Goal: Task Accomplishment & Management: Complete application form

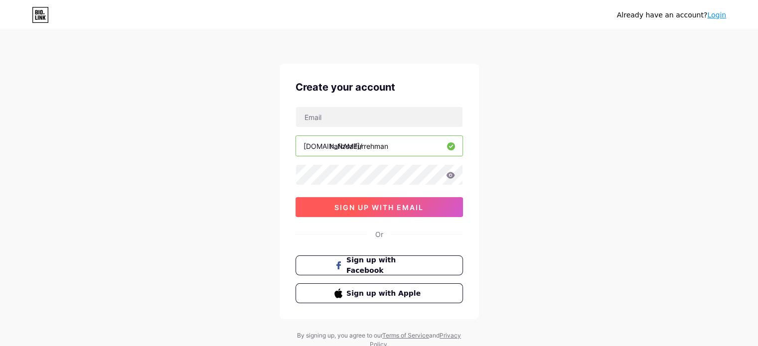
click at [377, 204] on span "sign up with email" at bounding box center [378, 207] width 89 height 8
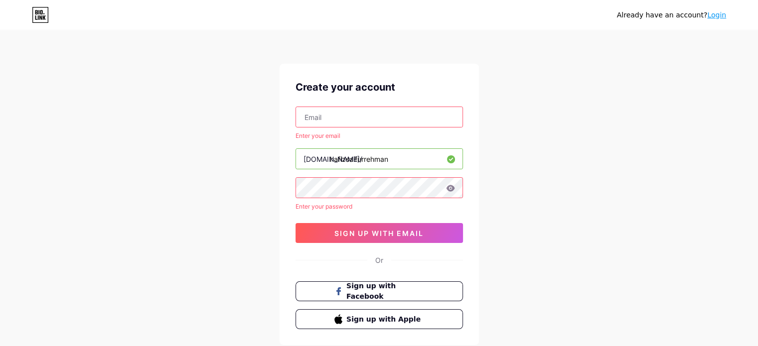
click at [360, 116] on input "text" at bounding box center [379, 117] width 166 height 20
type input "[EMAIL_ADDRESS][DOMAIN_NAME]"
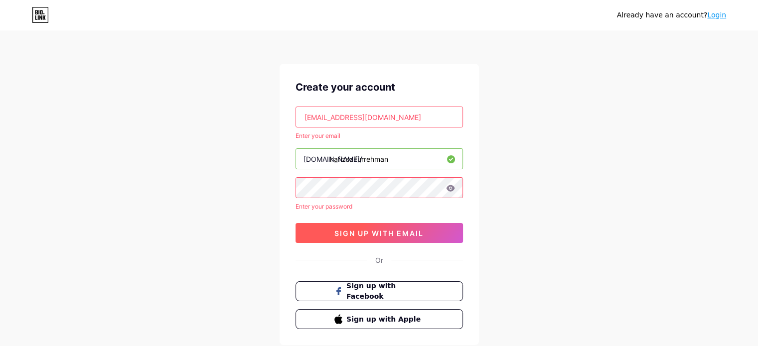
click at [412, 234] on span "sign up with email" at bounding box center [378, 233] width 89 height 8
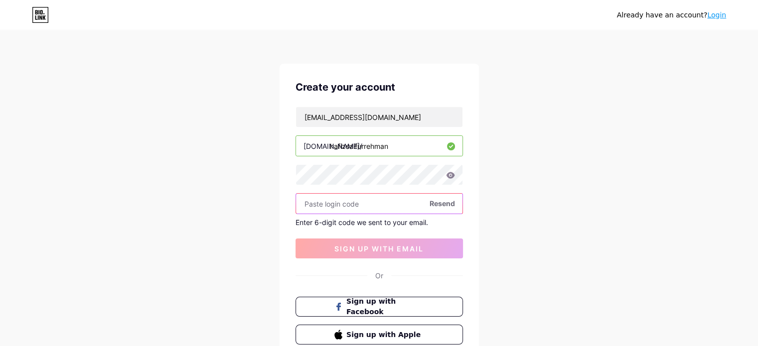
click at [379, 204] on input "text" at bounding box center [379, 204] width 166 height 20
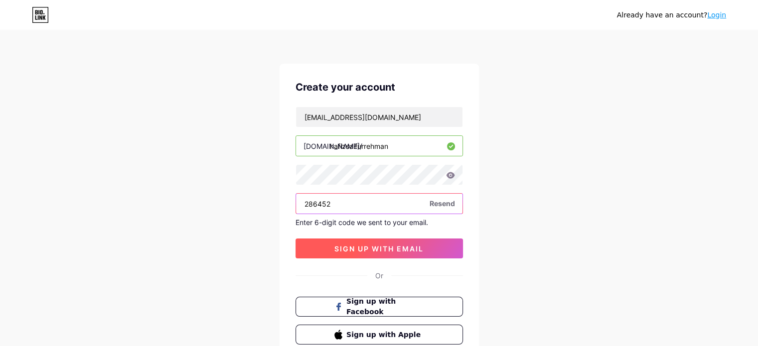
type input "286452"
click at [424, 248] on span "sign up with email" at bounding box center [378, 249] width 89 height 8
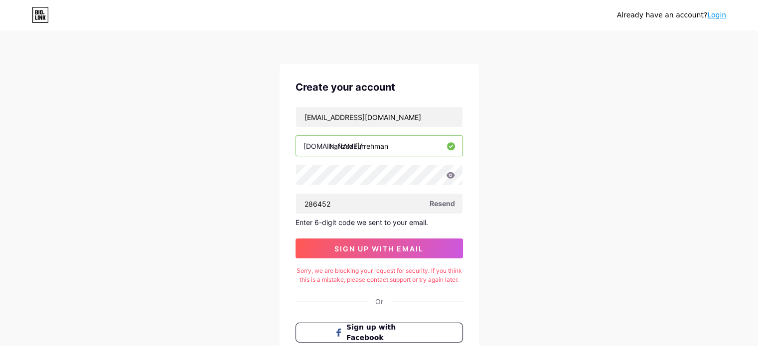
click at [715, 13] on link "Login" at bounding box center [716, 15] width 19 height 8
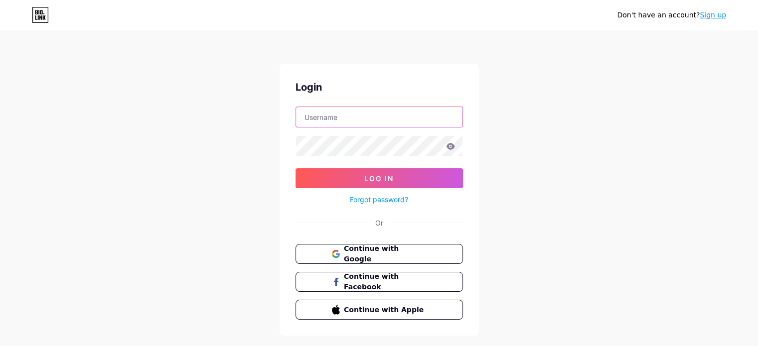
type input "[EMAIL_ADDRESS][DOMAIN_NAME]"
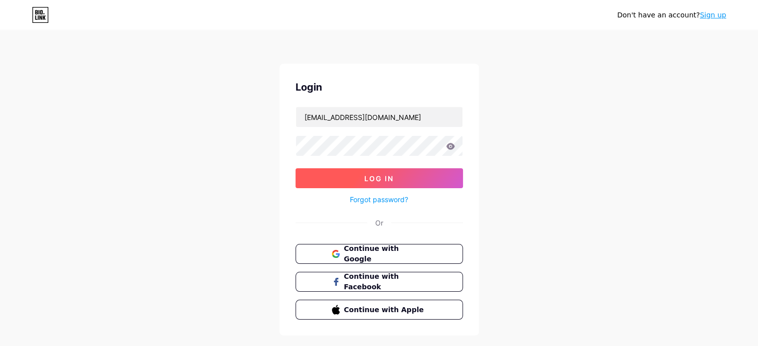
click at [415, 179] on button "Log In" at bounding box center [378, 178] width 167 height 20
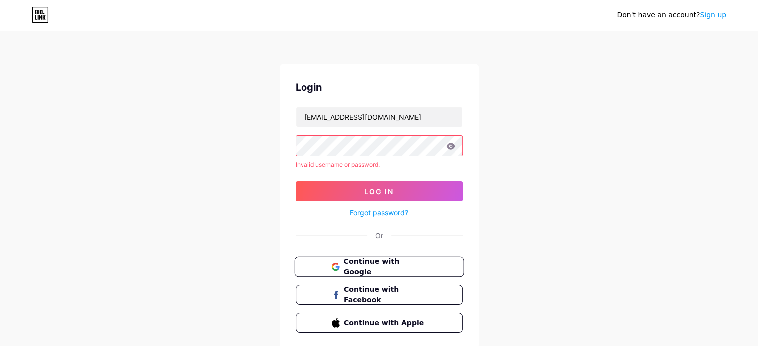
click at [412, 261] on span "Continue with Google" at bounding box center [384, 267] width 83 height 21
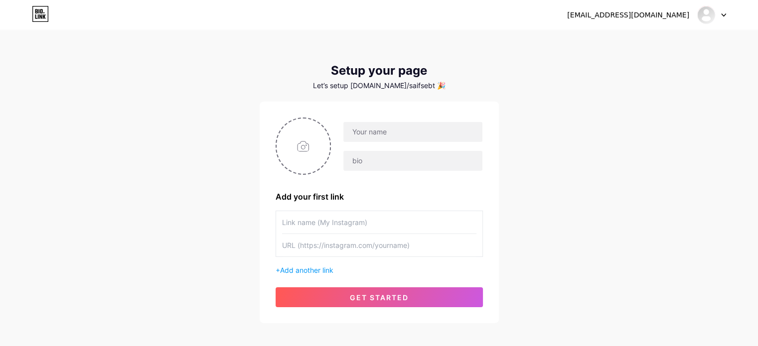
click at [723, 13] on icon at bounding box center [723, 14] width 5 height 3
click at [414, 83] on div "Let’s setup bio.link/saifsebt 🎉" at bounding box center [379, 86] width 239 height 8
click at [369, 85] on div "Let’s setup bio.link/saifsebt 🎉" at bounding box center [379, 86] width 239 height 8
click at [407, 79] on div "Setup your page Let’s setup bio.link/saifsebt 🎉" at bounding box center [379, 77] width 239 height 26
click at [44, 20] on icon at bounding box center [40, 14] width 17 height 16
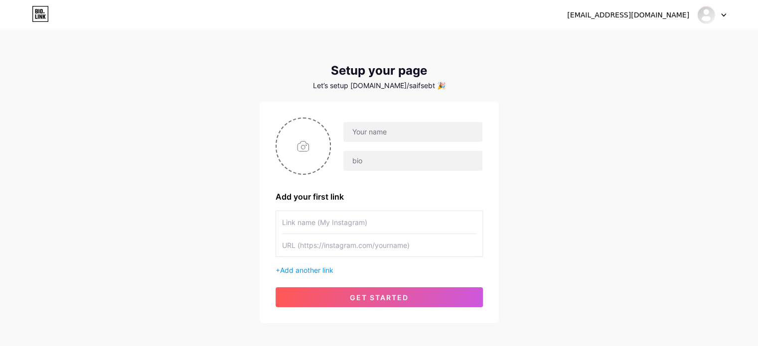
click at [727, 13] on div "saifsebtianx@gmail.com Dashboard Logout" at bounding box center [379, 15] width 758 height 18
click at [717, 15] on div at bounding box center [711, 15] width 29 height 18
click at [647, 41] on link "Dashboard" at bounding box center [664, 40] width 124 height 27
click at [409, 84] on div "Let’s setup bio.link/saifsebt 🎉" at bounding box center [379, 86] width 239 height 8
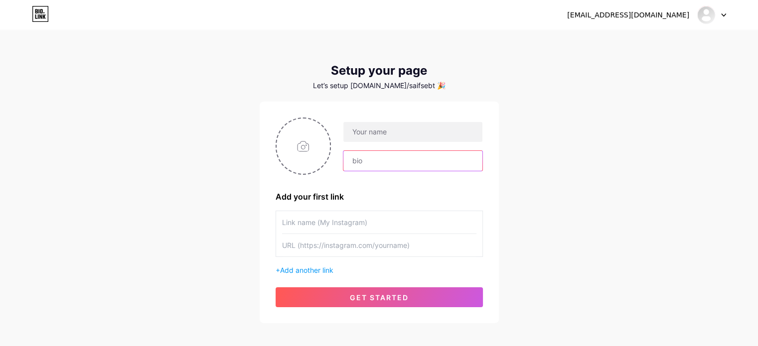
click at [384, 160] on input "text" at bounding box center [412, 161] width 139 height 20
click at [373, 217] on input "text" at bounding box center [379, 222] width 194 height 22
click at [376, 239] on input "text" at bounding box center [379, 245] width 194 height 22
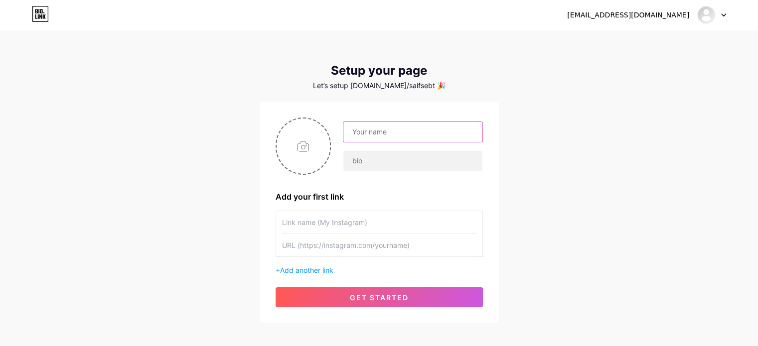
click at [403, 129] on input "text" at bounding box center [412, 132] width 139 height 20
drag, startPoint x: 432, startPoint y: 136, endPoint x: 262, endPoint y: 113, distance: 171.0
click at [262, 113] on div "saifsebtianx@gmail.com Add your first link + Add another link get started" at bounding box center [379, 213] width 239 height 222
type input "Hafiz Saif Ur Rehman"
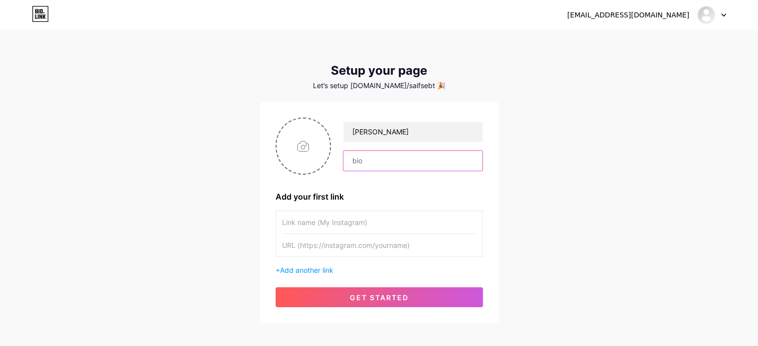
click at [424, 163] on input "text" at bounding box center [412, 161] width 139 height 20
type input "Math Teacher"
click at [398, 243] on input "text" at bounding box center [379, 245] width 194 height 22
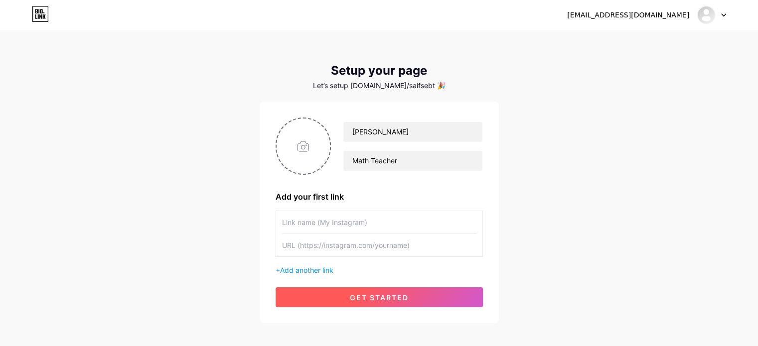
click at [406, 296] on span "get started" at bounding box center [379, 297] width 59 height 8
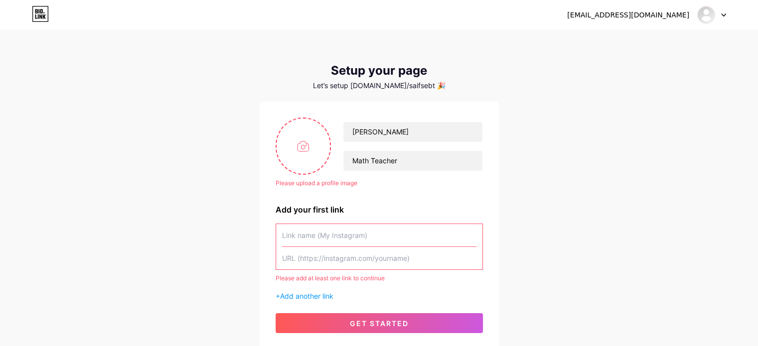
click at [365, 259] on input "text" at bounding box center [379, 258] width 194 height 22
type input "s"
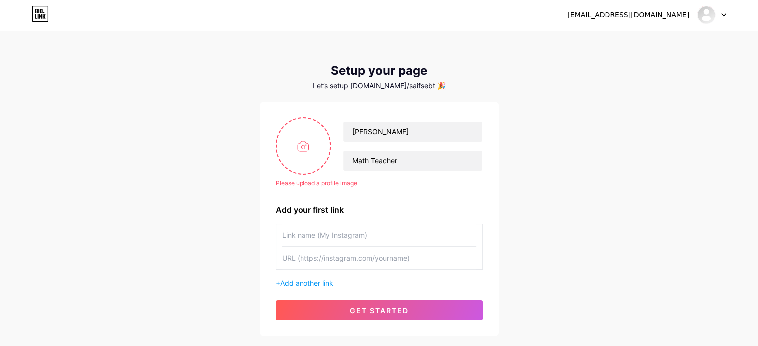
click at [335, 257] on input "text" at bounding box center [379, 258] width 194 height 22
paste input "https://saifmathnotes.com/"
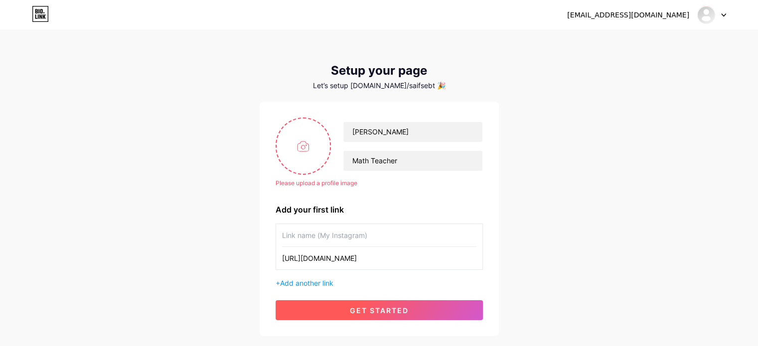
type input "https://saifmathnotes.com/"
click at [366, 309] on span "get started" at bounding box center [379, 310] width 59 height 8
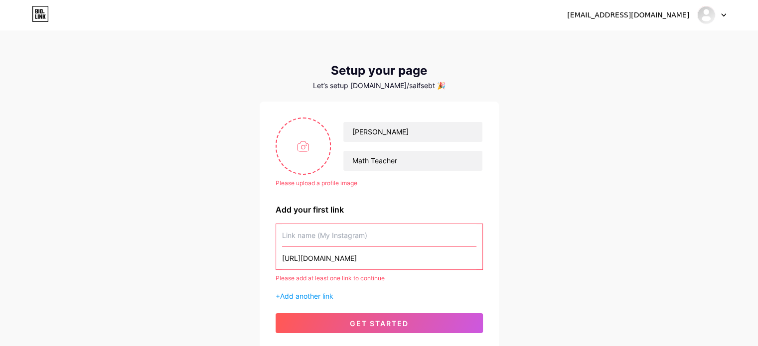
click at [383, 259] on input "https://saifmathnotes.com/" at bounding box center [379, 258] width 194 height 22
drag, startPoint x: 385, startPoint y: 258, endPoint x: 238, endPoint y: 253, distance: 146.6
click at [238, 253] on div "saifsebtianx@gmail.com Dashboard Logout Setup your page Let’s setup bio.link/sa…" at bounding box center [379, 190] width 758 height 381
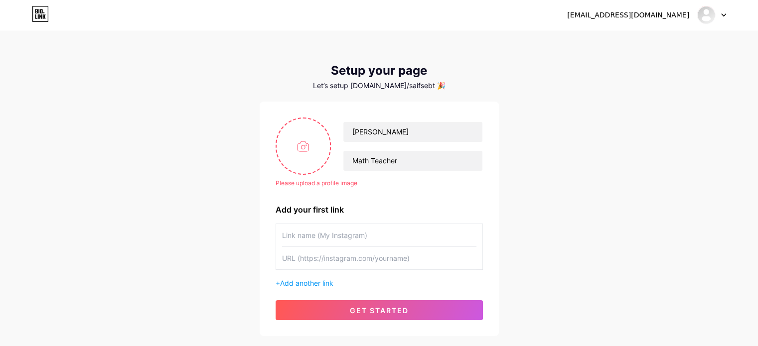
click at [395, 235] on input "text" at bounding box center [379, 235] width 194 height 22
click at [408, 263] on input "text" at bounding box center [379, 258] width 194 height 22
click at [331, 283] on span "Add another link" at bounding box center [306, 283] width 53 height 8
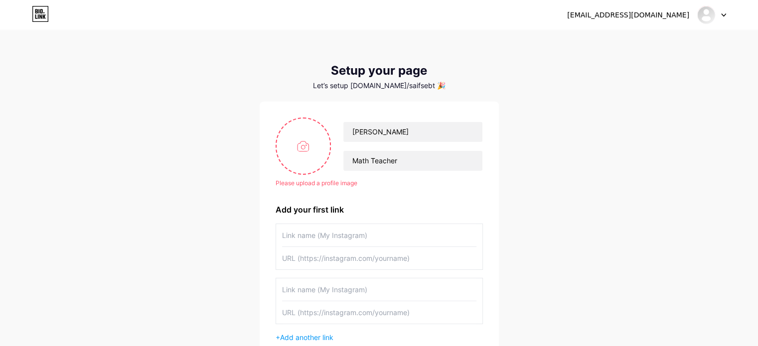
click at [350, 251] on input "text" at bounding box center [379, 258] width 194 height 22
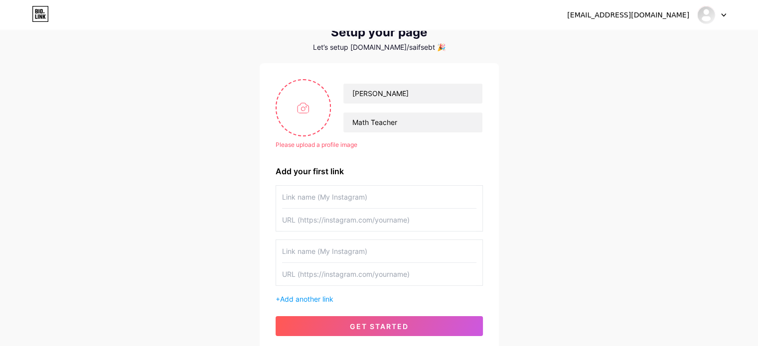
scroll to position [100, 0]
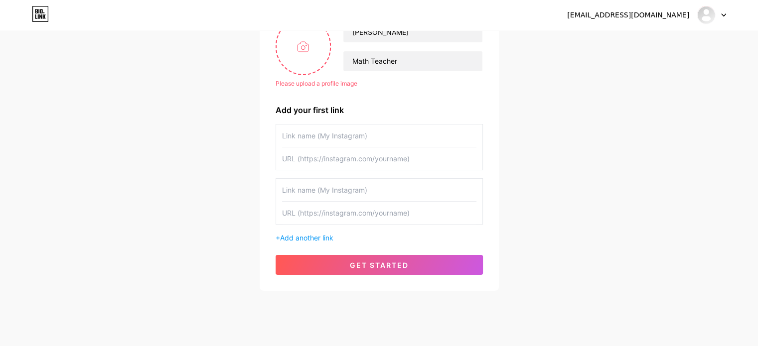
paste input "https://saifmathnotes.com/"
type input "https://saifmathnotes.com/"
click at [341, 140] on input "text" at bounding box center [379, 136] width 194 height 22
type input "H"
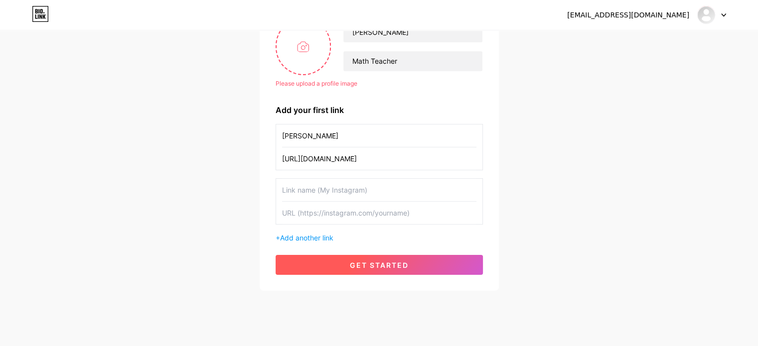
type input "Hafiz Saif Ur Rehman"
click at [396, 265] on span "get started" at bounding box center [379, 265] width 59 height 8
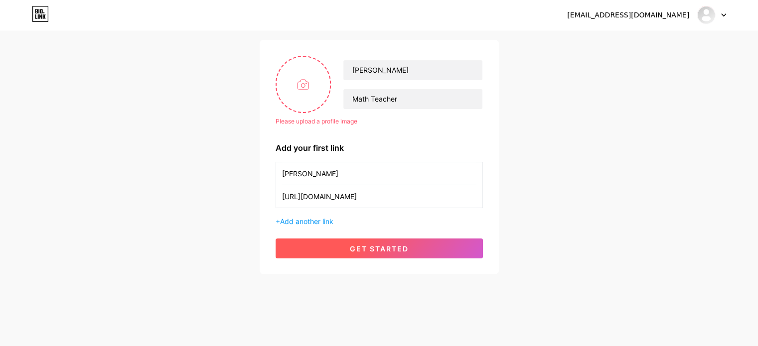
scroll to position [61, 0]
click at [395, 247] on span "get started" at bounding box center [379, 249] width 59 height 8
click at [371, 250] on span "get started" at bounding box center [379, 249] width 59 height 8
click at [371, 246] on span "get started" at bounding box center [379, 249] width 59 height 8
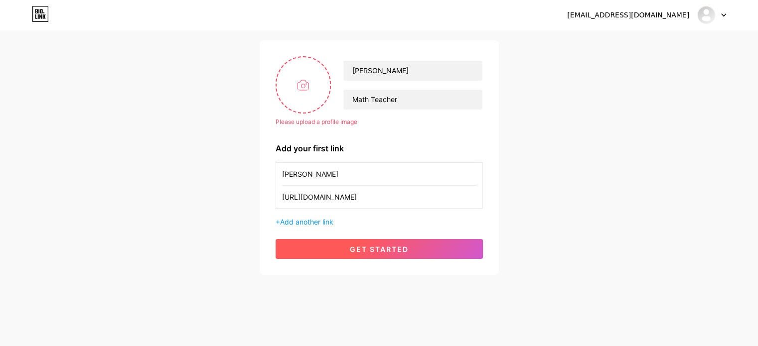
click at [371, 246] on span "get started" at bounding box center [379, 249] width 59 height 8
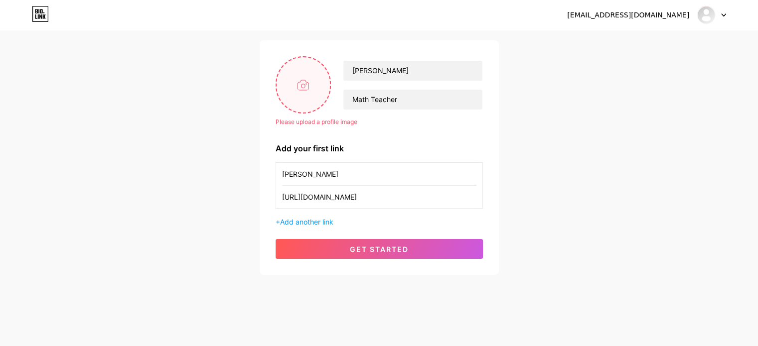
click at [303, 87] on input "file" at bounding box center [304, 84] width 54 height 55
type input "C:\fakepath\pexels-aasif-pathan-321950386-30971782.jpg"
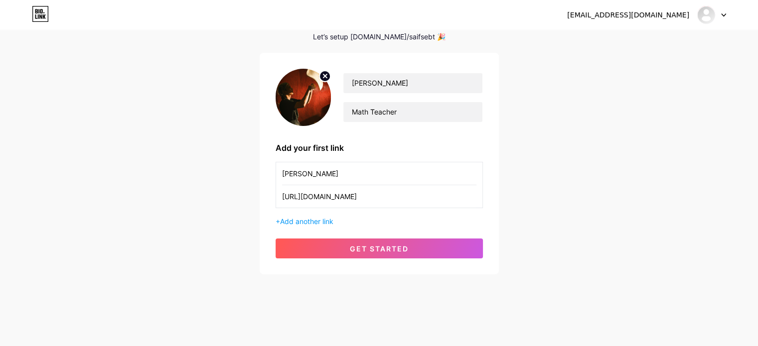
scroll to position [48, 0]
click at [414, 33] on div "Let’s setup bio.link/saifsebt 🎉" at bounding box center [379, 37] width 239 height 8
click at [417, 37] on div "Let’s setup bio.link/saifsebt 🎉" at bounding box center [379, 37] width 239 height 8
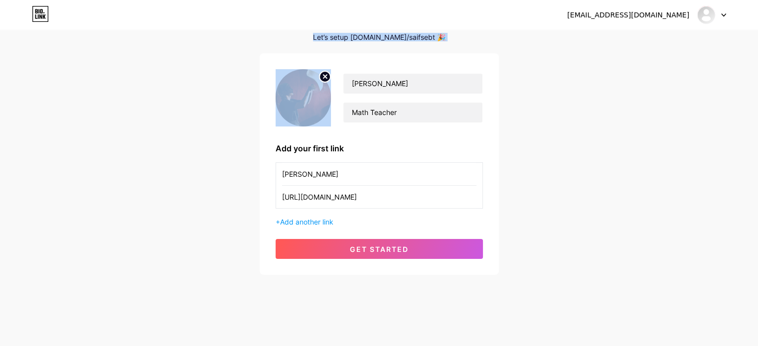
drag, startPoint x: 417, startPoint y: 37, endPoint x: 384, endPoint y: 34, distance: 33.0
click at [384, 34] on div "Let’s setup bio.link/saifsebt 🎉" at bounding box center [379, 37] width 239 height 8
click at [403, 34] on div "Let’s setup bio.link/saifsebt 🎉" at bounding box center [379, 37] width 239 height 8
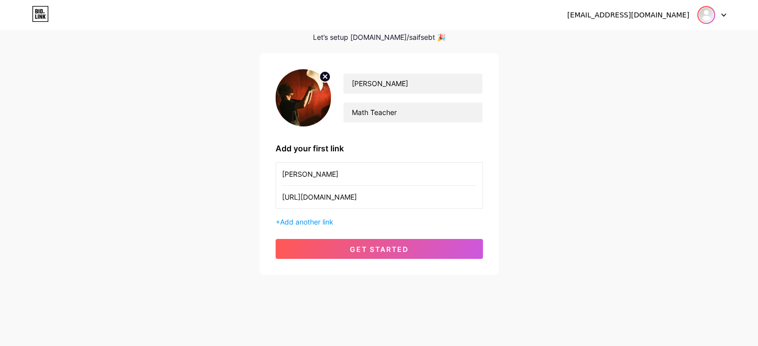
click at [712, 16] on img at bounding box center [706, 15] width 16 height 16
click at [647, 34] on link "Dashboard" at bounding box center [664, 40] width 124 height 27
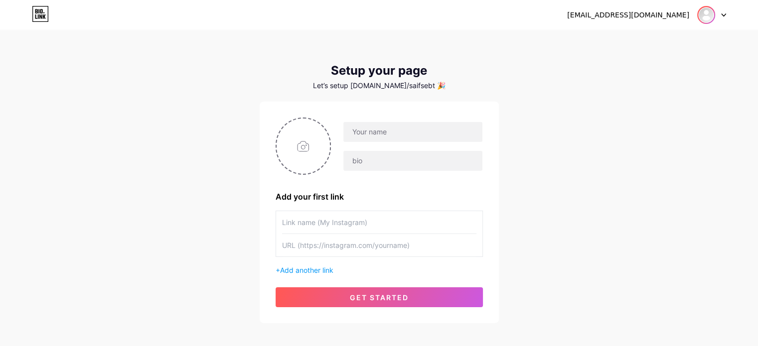
click at [708, 17] on img at bounding box center [706, 15] width 16 height 16
click at [729, 16] on div "saifsebtianx@gmail.com Dashboard Logout" at bounding box center [379, 15] width 758 height 18
click at [725, 14] on icon at bounding box center [724, 15] width 4 height 2
click at [634, 16] on div "[EMAIL_ADDRESS][DOMAIN_NAME]" at bounding box center [628, 15] width 122 height 10
click at [625, 64] on li "Logout" at bounding box center [664, 67] width 124 height 27
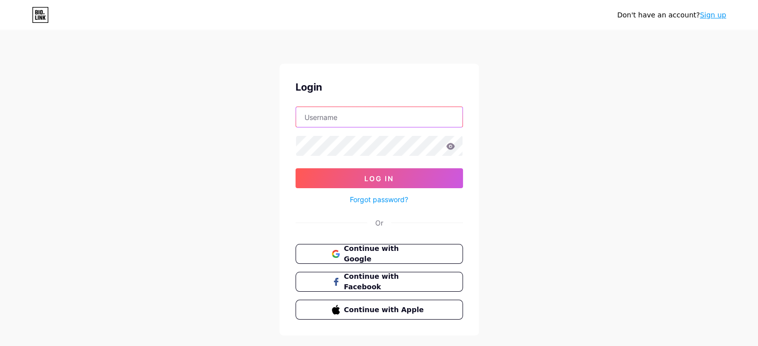
type input "[EMAIL_ADDRESS][DOMAIN_NAME]"
